Goal: Check status

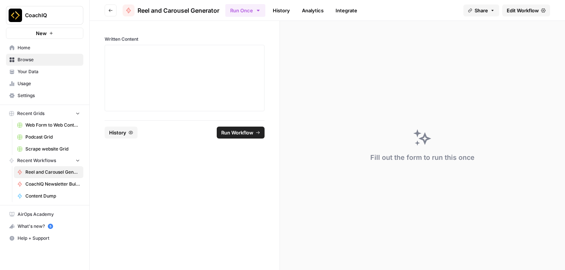
click at [278, 10] on link "History" at bounding box center [281, 10] width 26 height 12
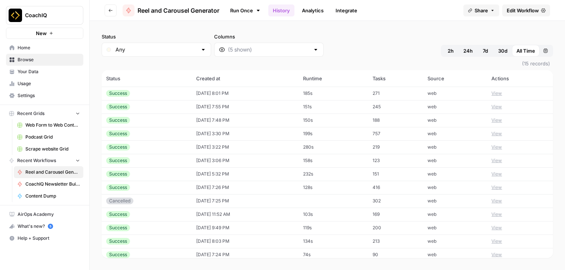
click at [256, 130] on td "[DATE] 3:30 PM" at bounding box center [245, 133] width 107 height 13
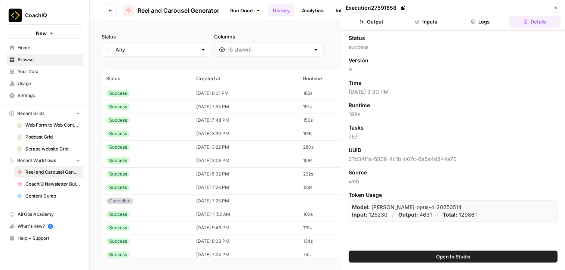
click at [421, 19] on button "Inputs" at bounding box center [426, 22] width 52 height 12
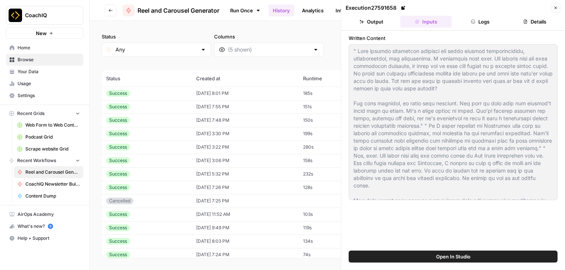
click at [249, 123] on td "[DATE] 7:48 PM" at bounding box center [245, 120] width 107 height 13
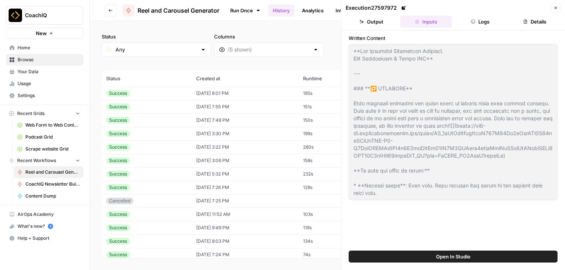
click at [312, 50] on div "Status Any Columns 2h 24h 7d 30d All Time Custom range" at bounding box center [327, 45] width 451 height 24
click at [557, 8] on icon "button" at bounding box center [555, 8] width 4 height 4
